Goal: Navigation & Orientation: Find specific page/section

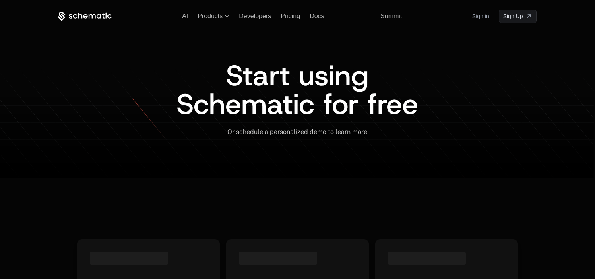
click at [482, 19] on link "Sign in" at bounding box center [481, 16] width 17 height 13
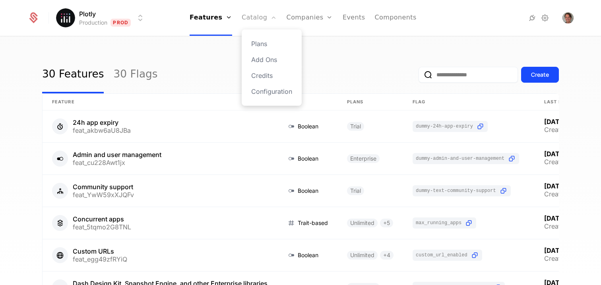
click at [262, 28] on link "Catalog" at bounding box center [259, 18] width 35 height 36
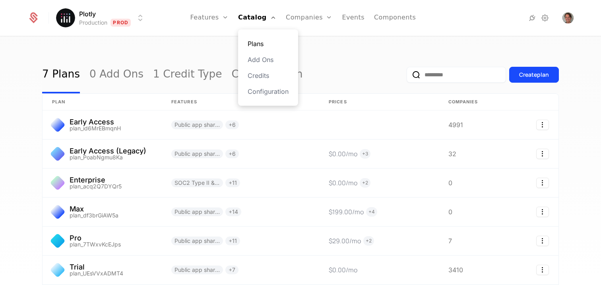
click at [263, 43] on link "Plans" at bounding box center [268, 44] width 41 height 10
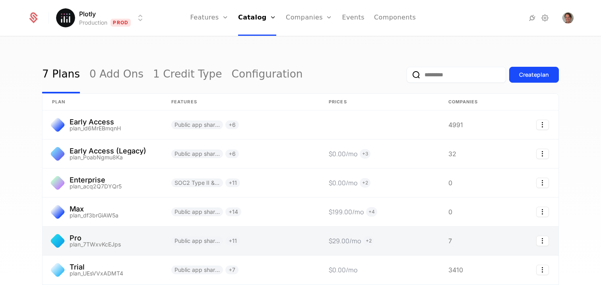
click at [272, 245] on link at bounding box center [241, 241] width 158 height 29
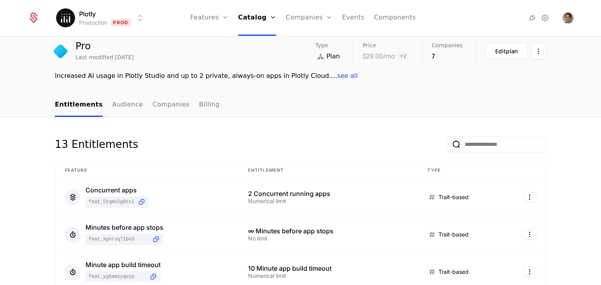
scroll to position [27, 0]
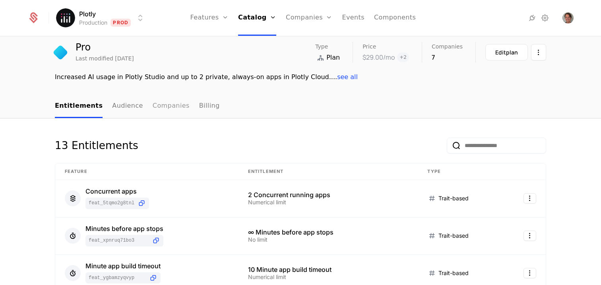
click at [160, 103] on link "Companies" at bounding box center [171, 106] width 37 height 23
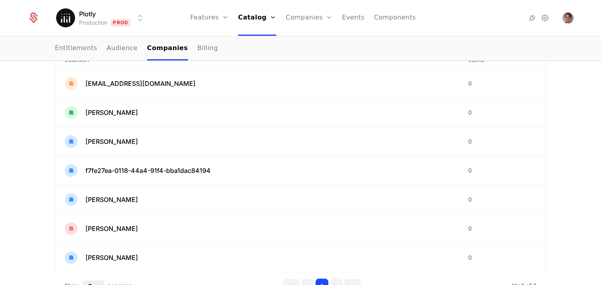
scroll to position [135, 0]
